Goal: Information Seeking & Learning: Learn about a topic

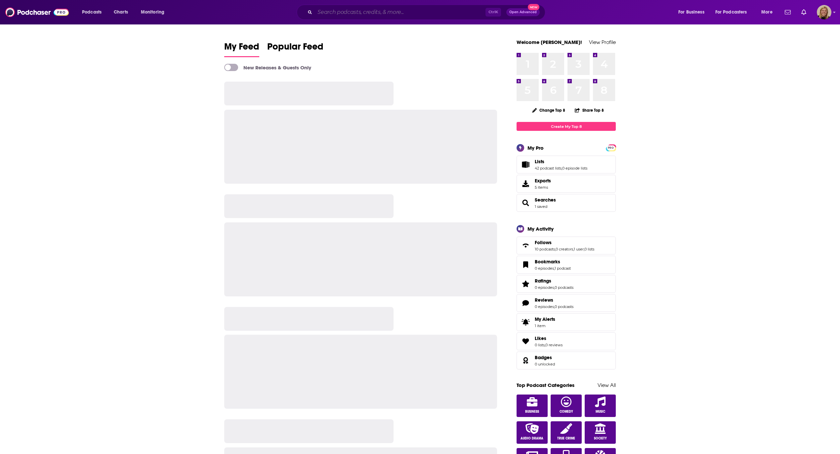
click at [331, 12] on input "Search podcasts, credits, & more..." at bounding box center [400, 12] width 171 height 11
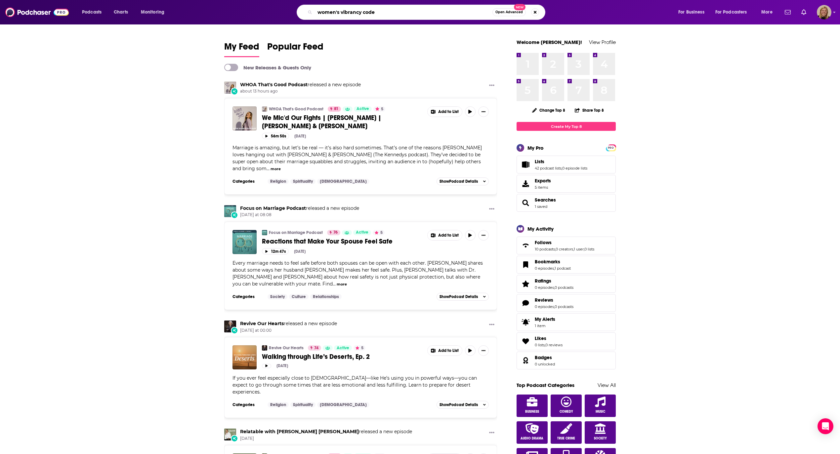
type input "women's vibrancy code"
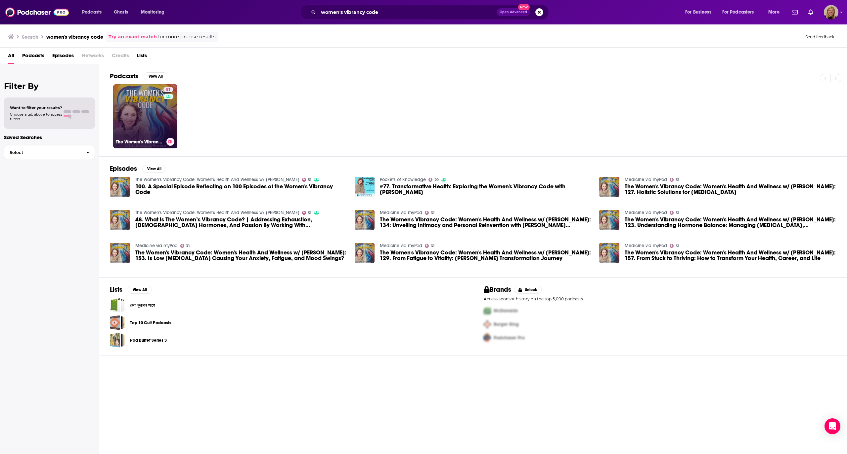
click at [143, 105] on link "51 The Women's Vibrancy Code: Women's Health And Wellness w/ [PERSON_NAME]" at bounding box center [145, 116] width 64 height 64
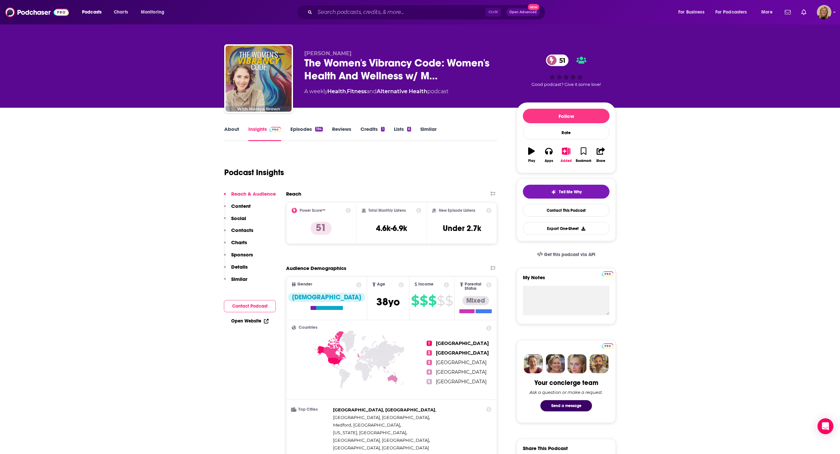
click at [303, 130] on link "Episodes 194" at bounding box center [306, 133] width 32 height 15
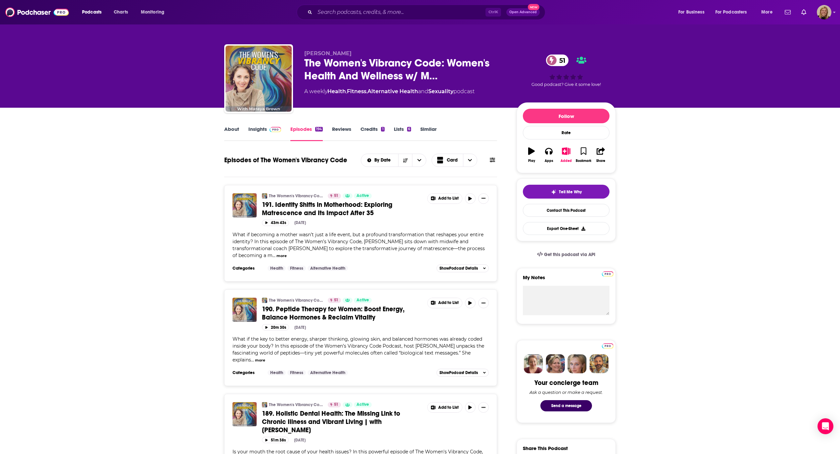
click at [490, 160] on icon at bounding box center [492, 159] width 5 height 5
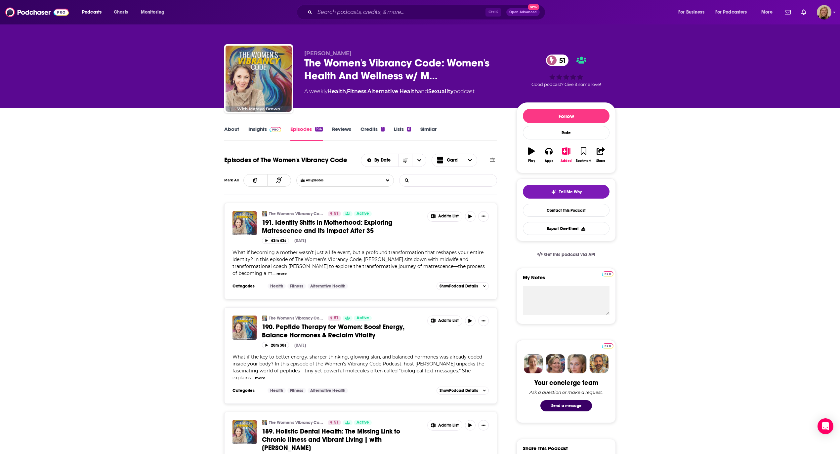
click at [418, 177] on input "List Search Input" at bounding box center [434, 181] width 69 height 12
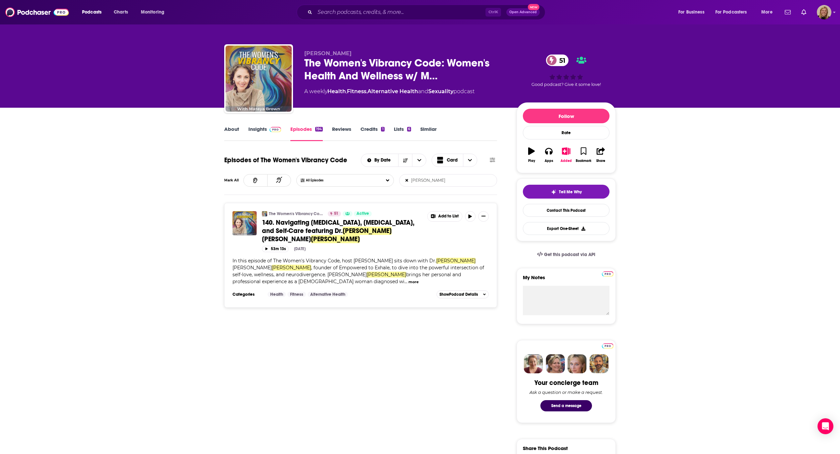
type input "[PERSON_NAME]"
click at [408, 279] on button "more" at bounding box center [413, 282] width 10 height 6
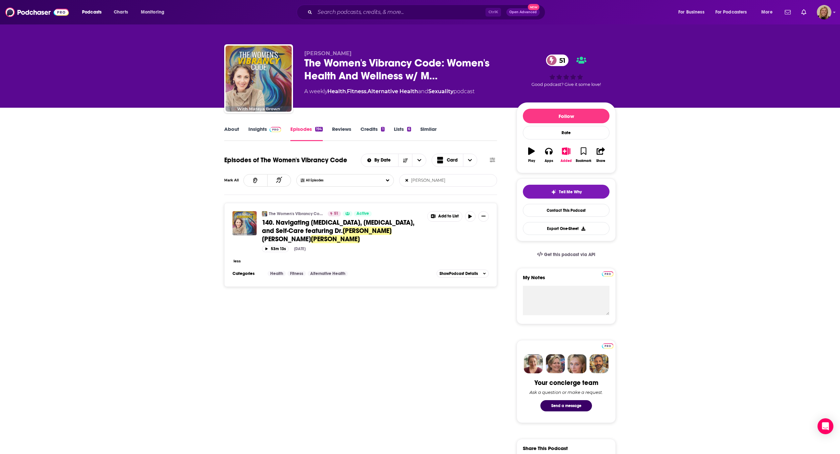
click at [237, 259] on button "less" at bounding box center [237, 262] width 7 height 6
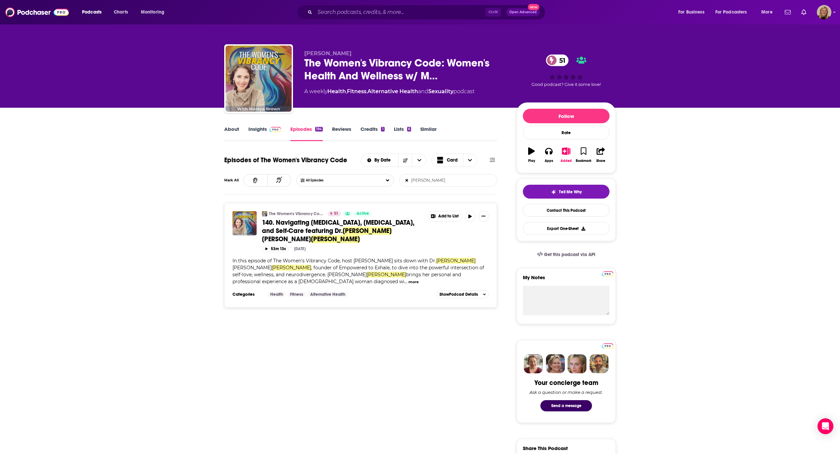
click at [339, 221] on span "140. Navigating [MEDICAL_DATA], [MEDICAL_DATA], and Self-Care featuring Dr." at bounding box center [338, 227] width 152 height 17
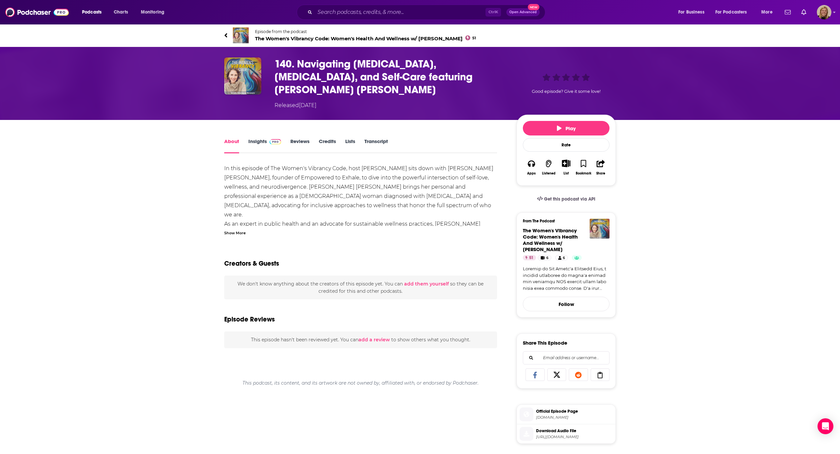
click at [237, 230] on div "Show More" at bounding box center [234, 233] width 21 height 6
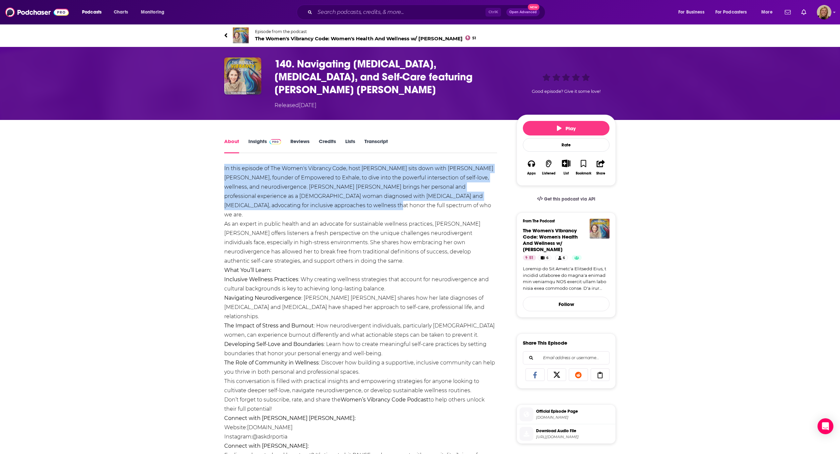
drag, startPoint x: 220, startPoint y: 155, endPoint x: 485, endPoint y: 189, distance: 266.7
copy div "In this episode of The Women's Vibrancy Code, host [PERSON_NAME] sits down with…"
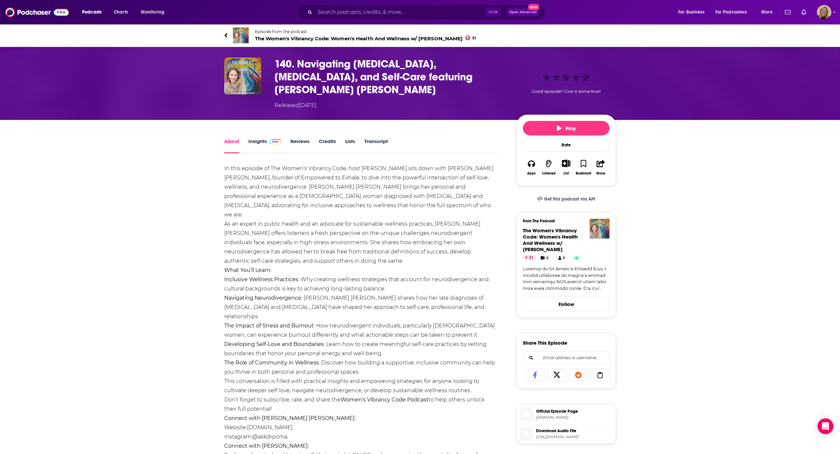
drag, startPoint x: 219, startPoint y: 156, endPoint x: 474, endPoint y: 363, distance: 328.1
copy div "Lo ipsu dolorsi am Con Adipi'e Seddoeiu Temp, inci Utlabo Etdol magn aliq enim …"
click at [308, 248] on div "In this episode of The Women's Vibrancy Code, host [PERSON_NAME] sits down with…" at bounding box center [360, 445] width 273 height 563
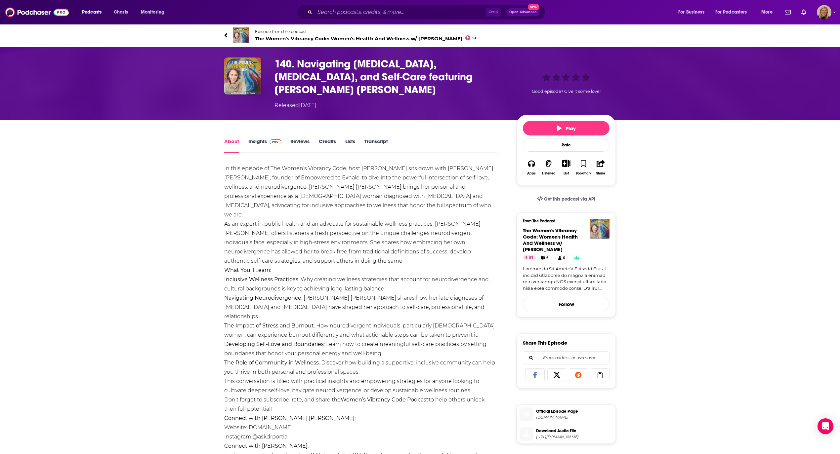
click at [235, 167] on div "In this episode of The Women's Vibrancy Code, host [PERSON_NAME] sits down with…" at bounding box center [360, 445] width 273 height 563
drag, startPoint x: 221, startPoint y: 154, endPoint x: 478, endPoint y: 364, distance: 331.9
copy div "Lo ipsu dolorsi am Con Adipi'e Seddoeiu Temp, inci Utlabo Etdol magn aliq enim …"
